Goal: Information Seeking & Learning: Learn about a topic

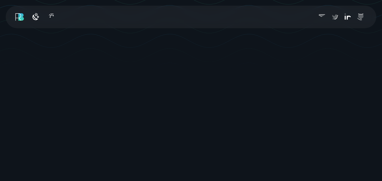
scroll to position [165, 0]
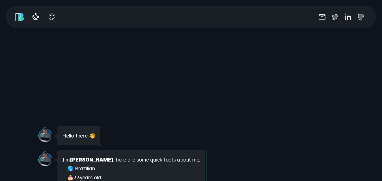
scroll to position [517, 0]
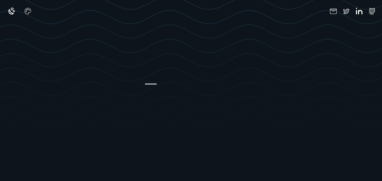
scroll to position [7, 0]
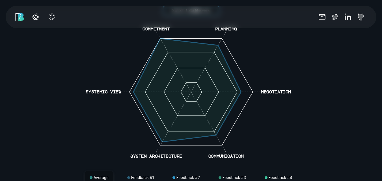
scroll to position [1204, 0]
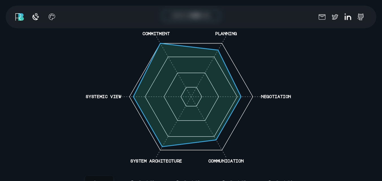
click at [269, 89] on icon "commitment planning negotiation communication system architecture systemic view" at bounding box center [191, 97] width 226 height 144
click at [270, 91] on icon "commitment planning negotiation communication system architecture systemic view" at bounding box center [191, 97] width 226 height 144
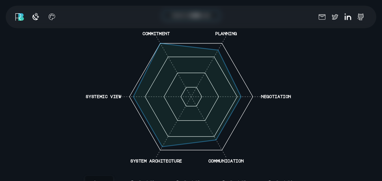
click at [236, 90] on polygon at bounding box center [187, 96] width 108 height 104
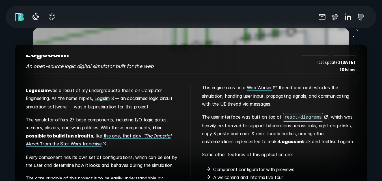
scroll to position [43, 0]
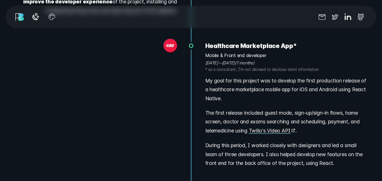
scroll to position [4084, 0]
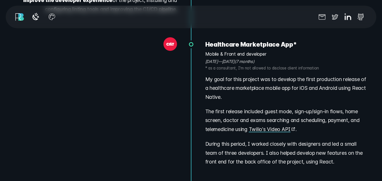
click at [259, 25] on div "Select your theme Contrast mode Reduce motion Socials" at bounding box center [191, 17] width 371 height 23
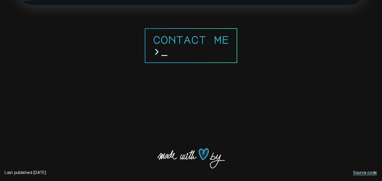
scroll to position [4644, 0]
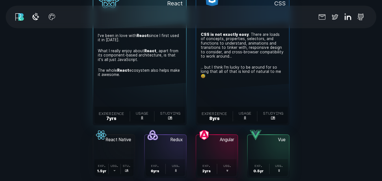
scroll to position [1648, 0]
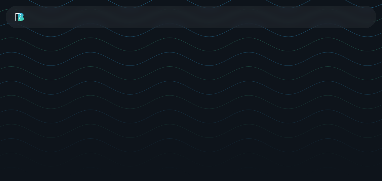
scroll to position [1879, 0]
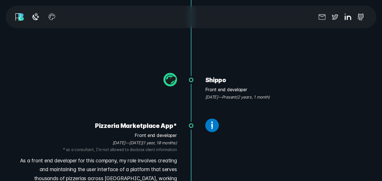
scroll to position [3441, 0]
